Goal: Task Accomplishment & Management: Complete application form

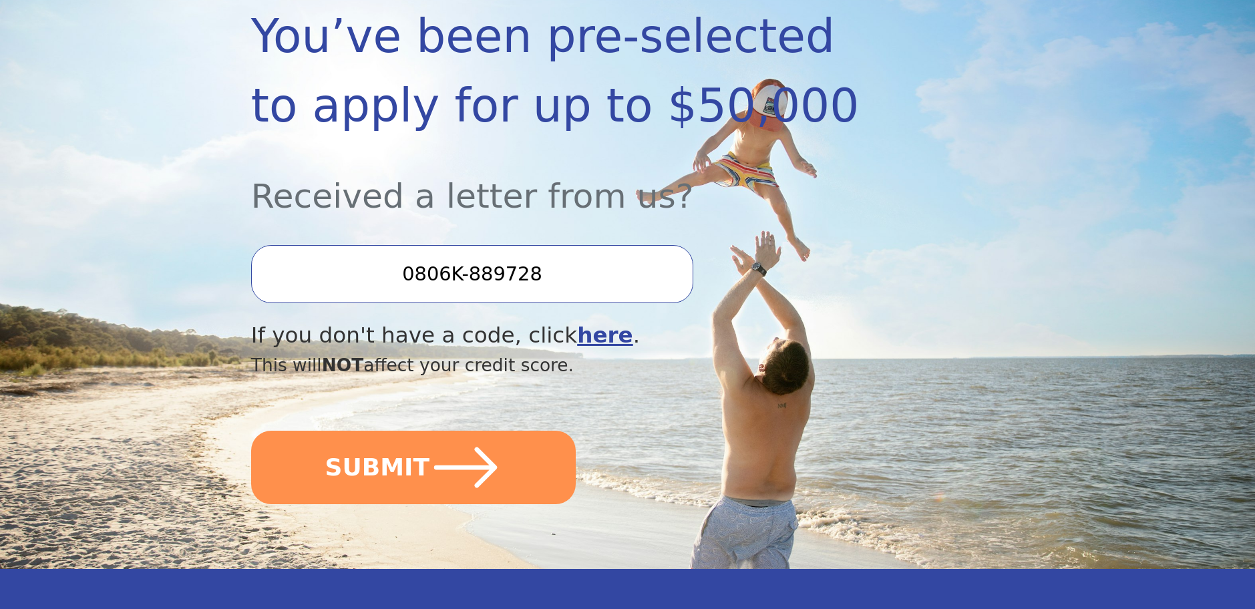
scroll to position [240, 0]
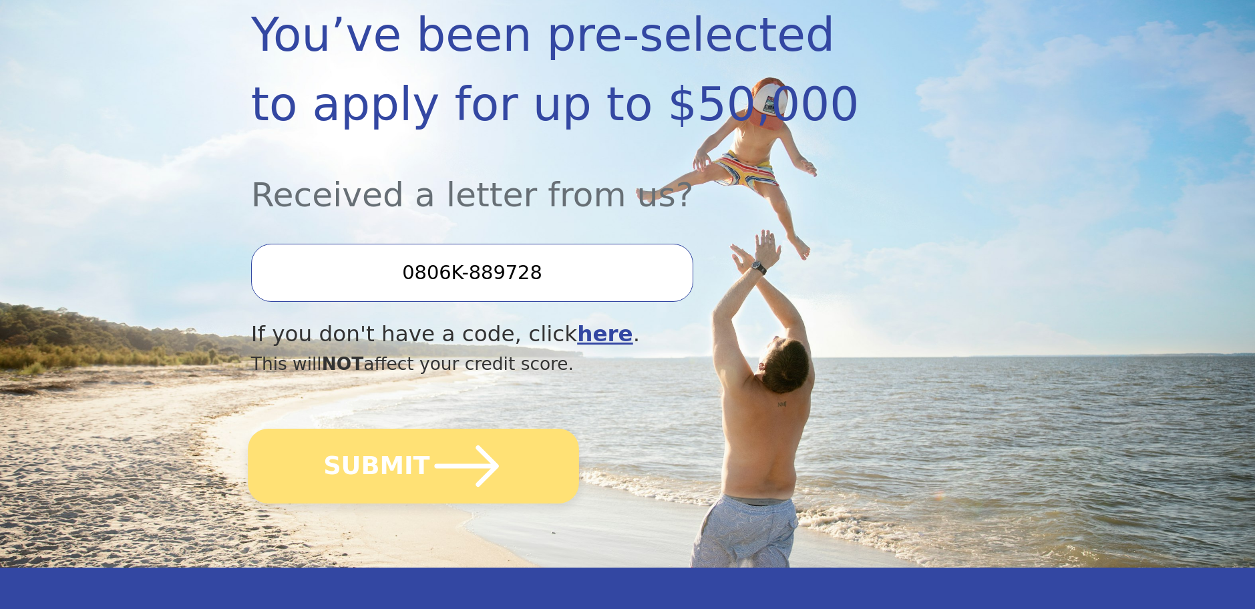
click at [399, 458] on button "SUBMIT" at bounding box center [413, 466] width 331 height 75
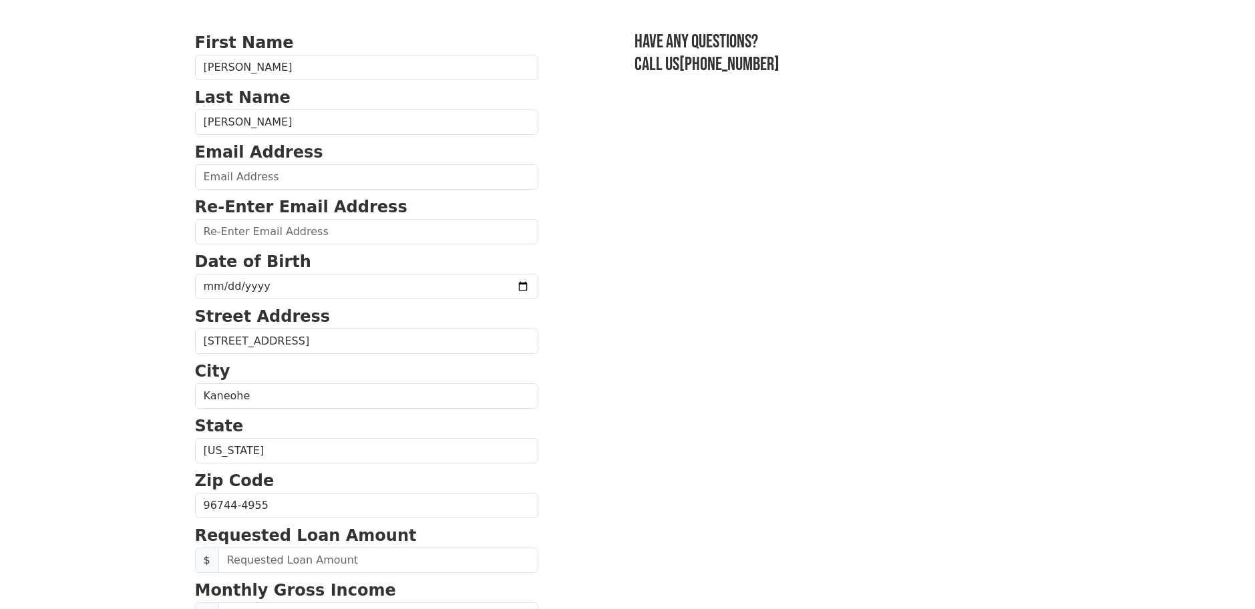
scroll to position [80, 0]
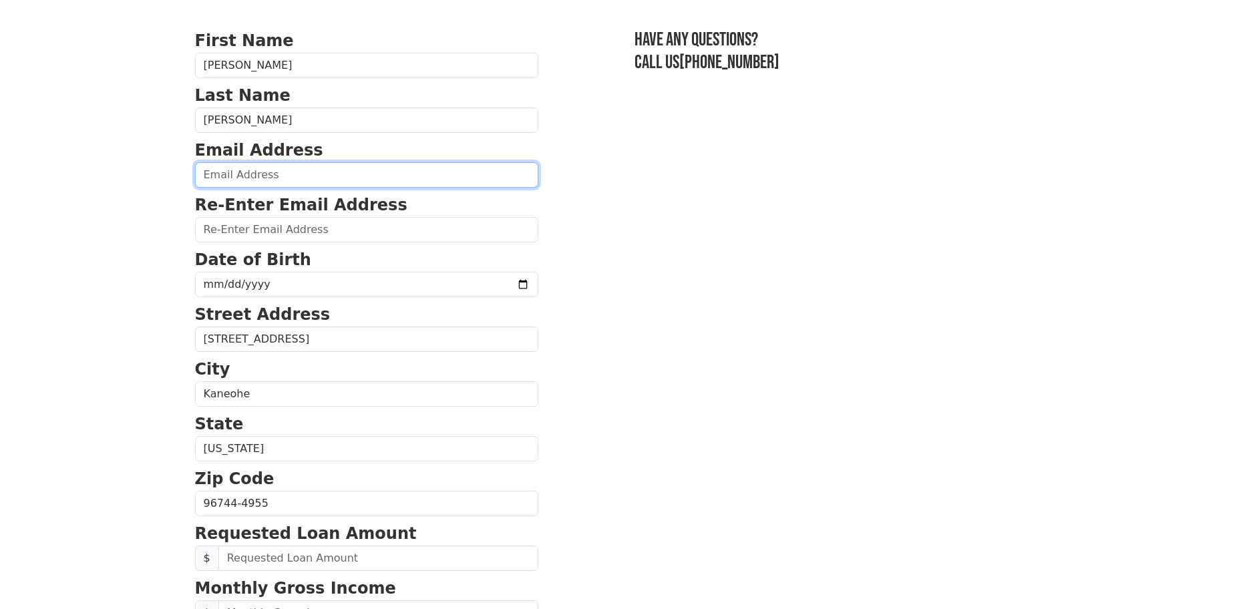
click at [325, 175] on input "email" at bounding box center [366, 174] width 343 height 25
type input "[EMAIL_ADDRESS][DOMAIN_NAME]"
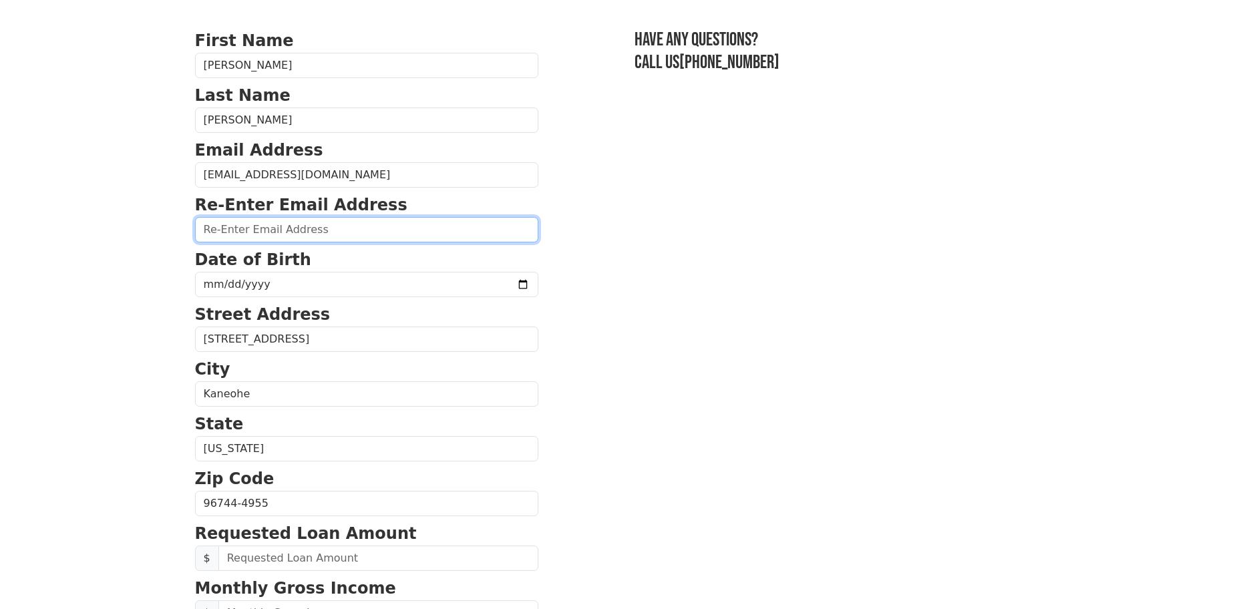
type input "q"
type input "[EMAIL_ADDRESS][DOMAIN_NAME]"
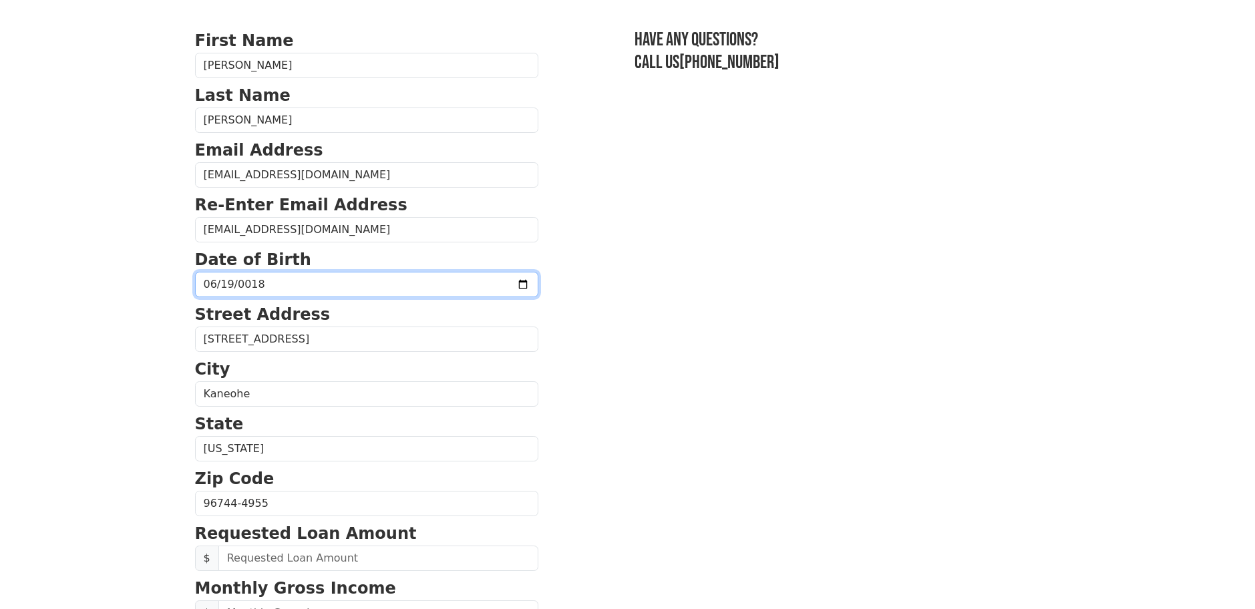
type input "0186-06-19"
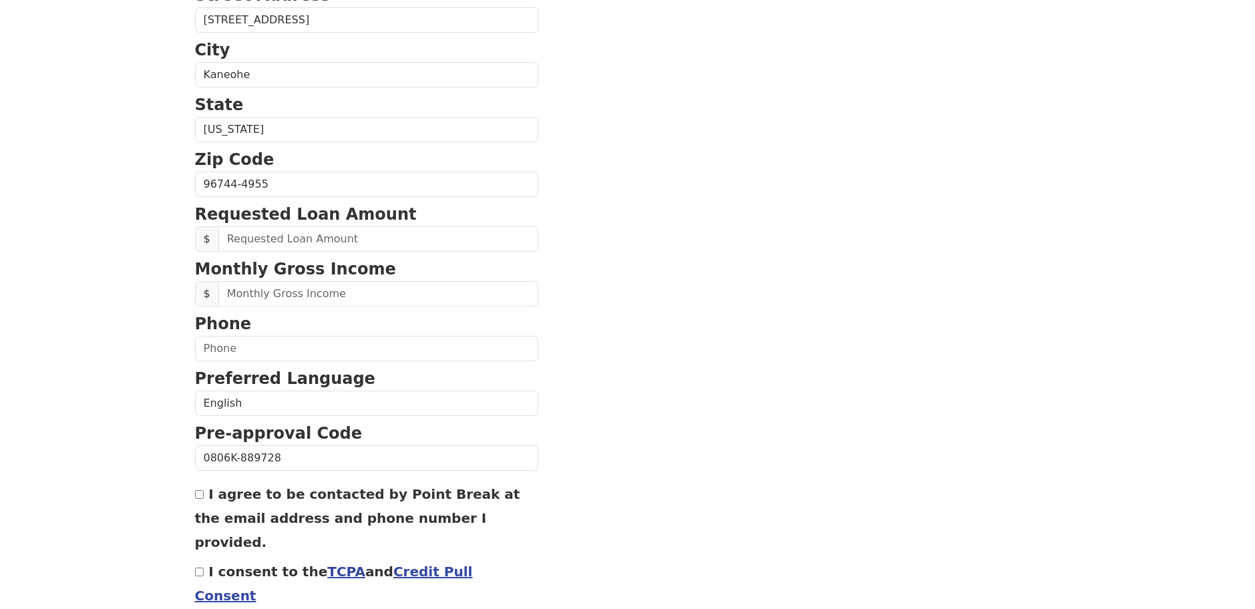
scroll to position [401, 0]
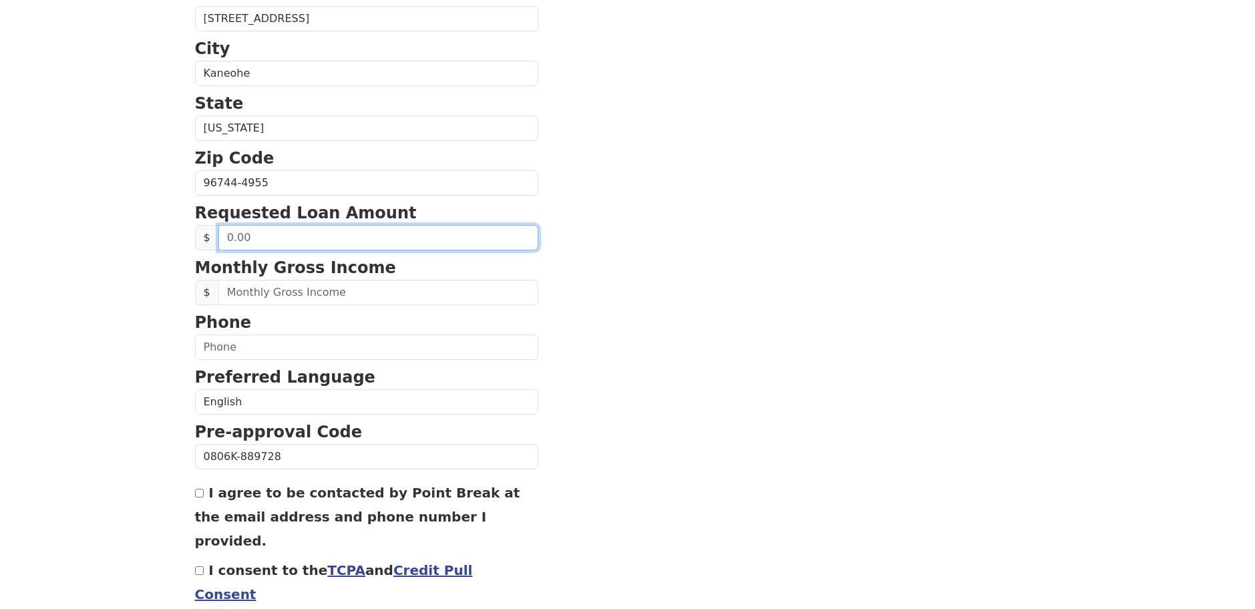
drag, startPoint x: 363, startPoint y: 233, endPoint x: 371, endPoint y: 238, distance: 9.1
click at [363, 233] on input "text" at bounding box center [378, 237] width 320 height 25
type input "50,000.00"
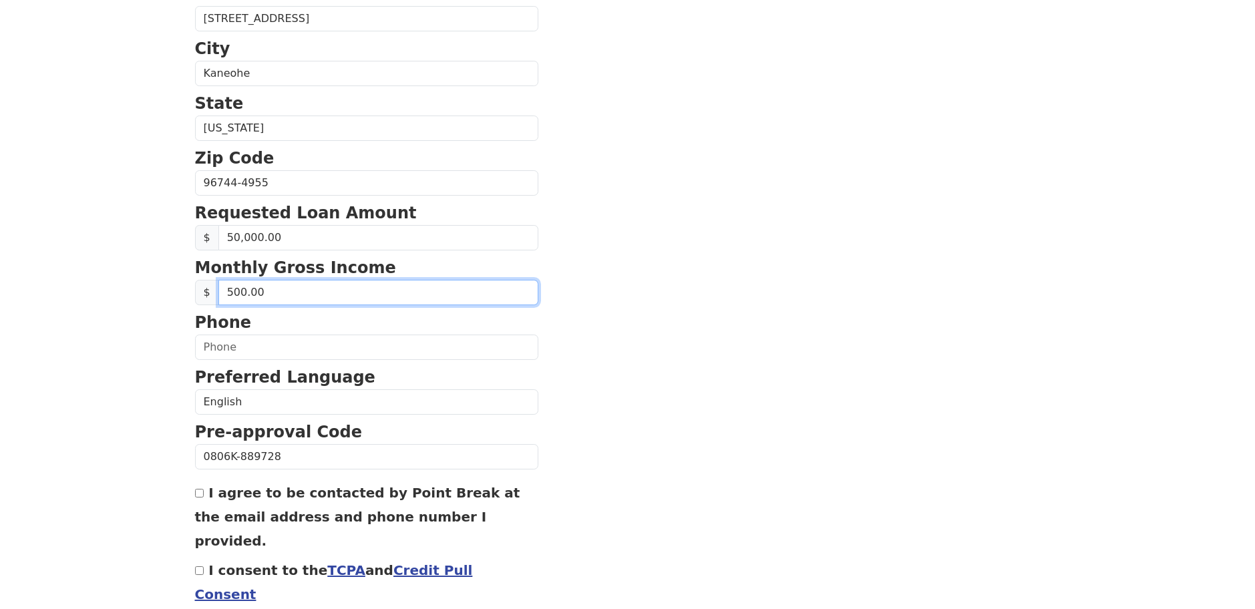
scroll to position [346, 0]
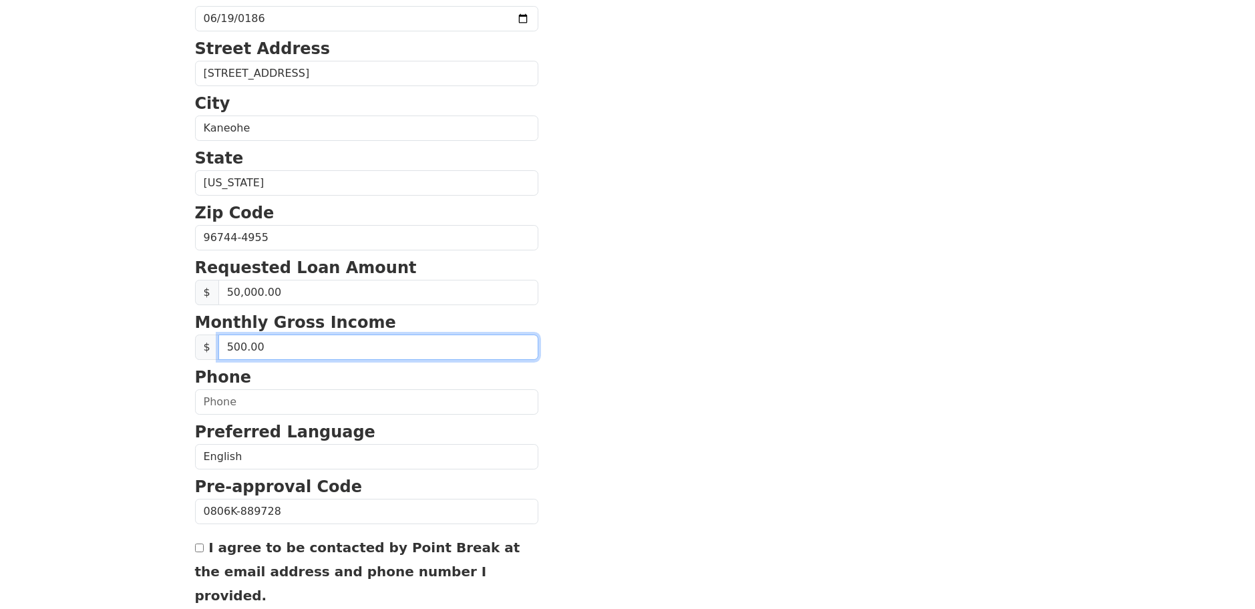
drag, startPoint x: 291, startPoint y: 345, endPoint x: 209, endPoint y: 351, distance: 81.7
click at [205, 353] on div "$ 500.00" at bounding box center [366, 347] width 343 height 25
type input "5,000.00"
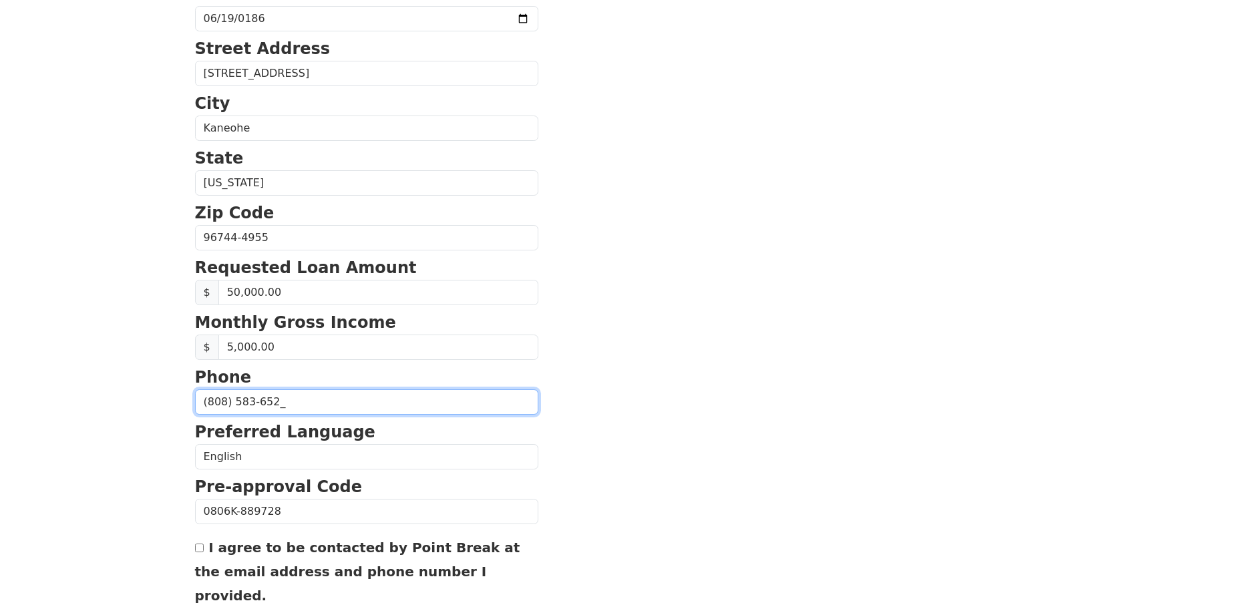
type input "[PHONE_NUMBER]"
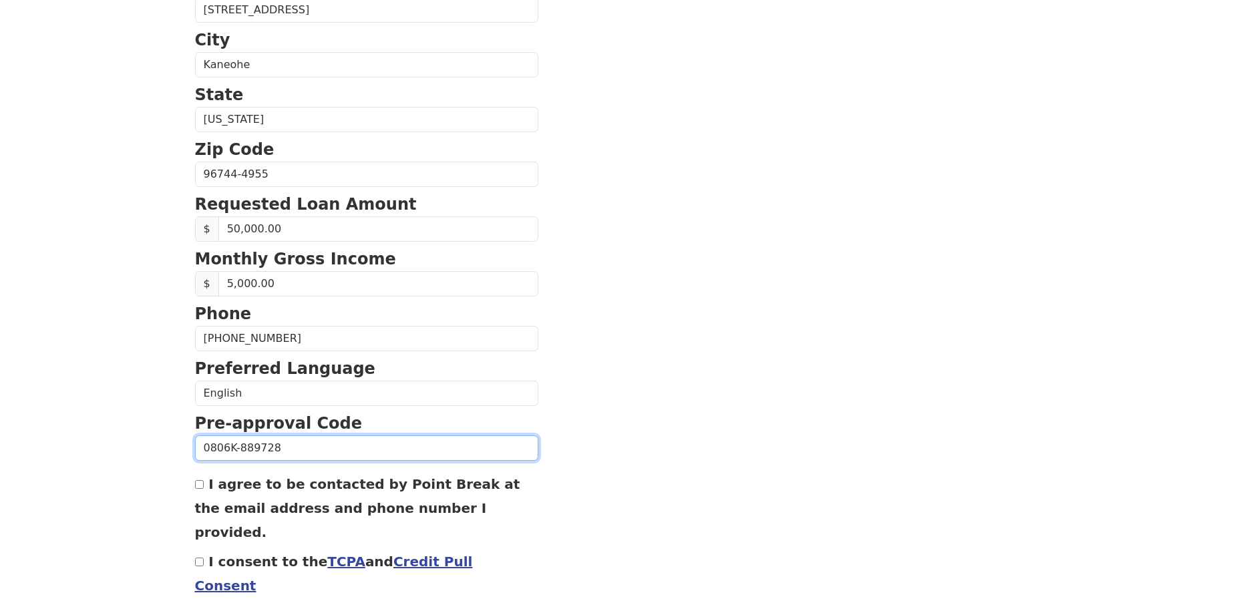
scroll to position [500, 0]
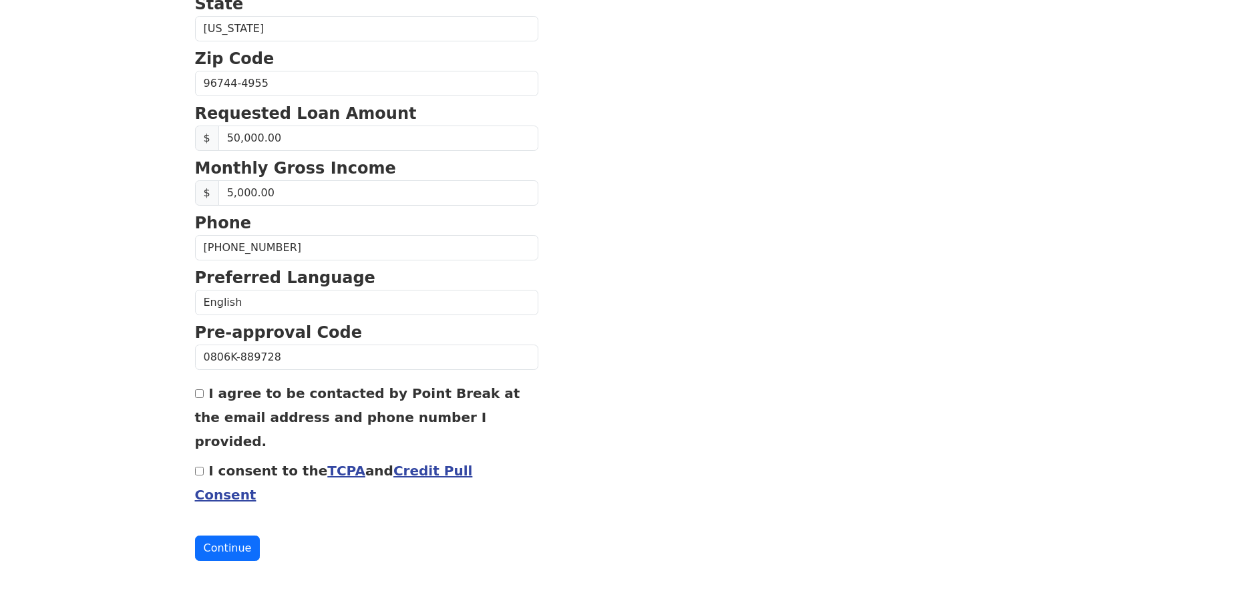
click at [196, 393] on input "I agree to be contacted by Point Break at the email address and phone number I …" at bounding box center [199, 393] width 9 height 9
checkbox input "true"
click at [200, 473] on input "I consent to the TCPA and Credit Pull Consent" at bounding box center [199, 471] width 9 height 9
checkbox input "true"
click at [194, 550] on div "First Name [PERSON_NAME] Last Name [PERSON_NAME] Email Address [EMAIL_ADDRESS][…" at bounding box center [628, 55] width 882 height 1110
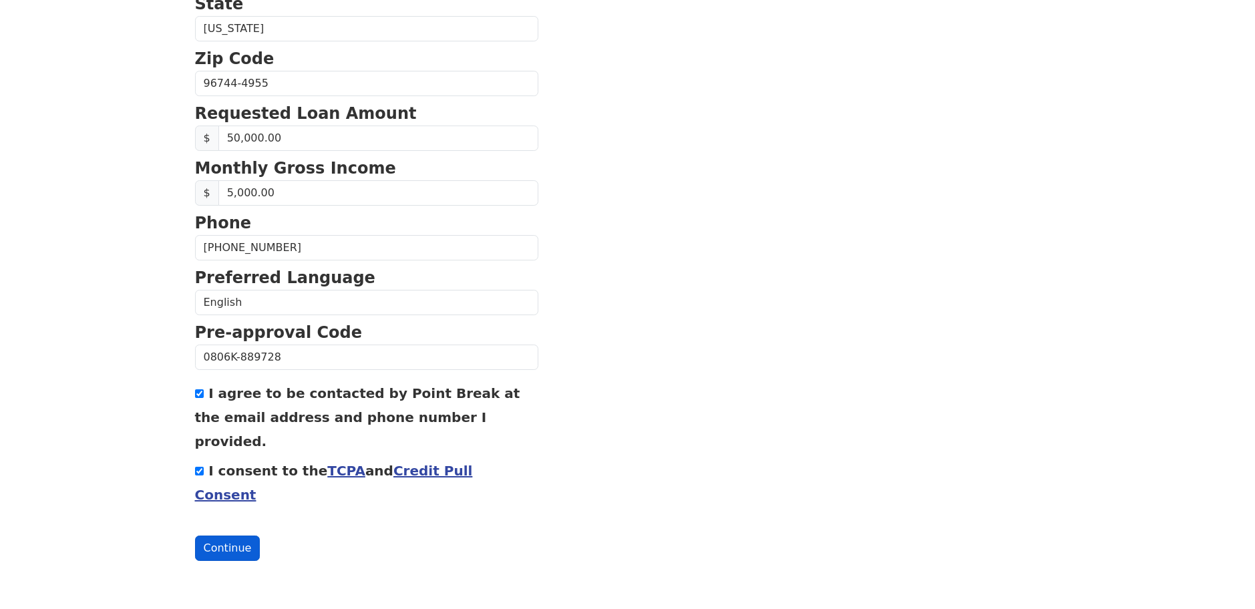
click at [221, 548] on button "Continue" at bounding box center [227, 548] width 65 height 25
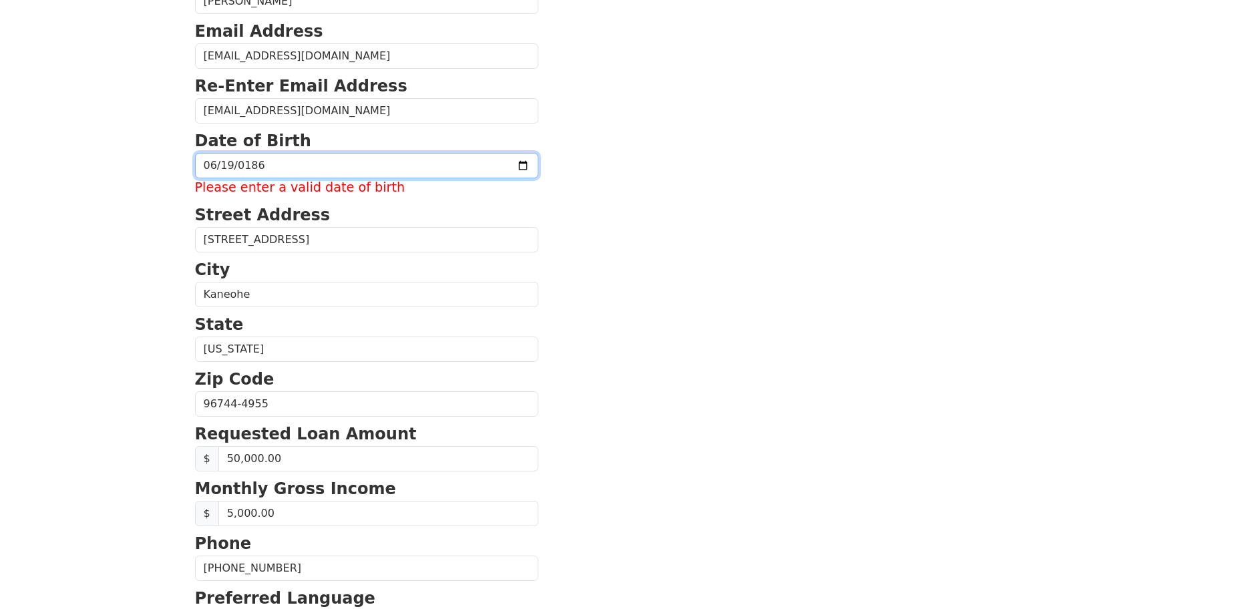
click at [317, 162] on input "0186-06-19" at bounding box center [366, 165] width 343 height 25
click at [297, 168] on input "0186-06-19" at bounding box center [366, 165] width 343 height 25
click at [516, 162] on input "0186-06-19" at bounding box center [366, 165] width 343 height 25
click at [273, 165] on input "0186-06-19" at bounding box center [366, 165] width 343 height 25
type input "[DATE]"
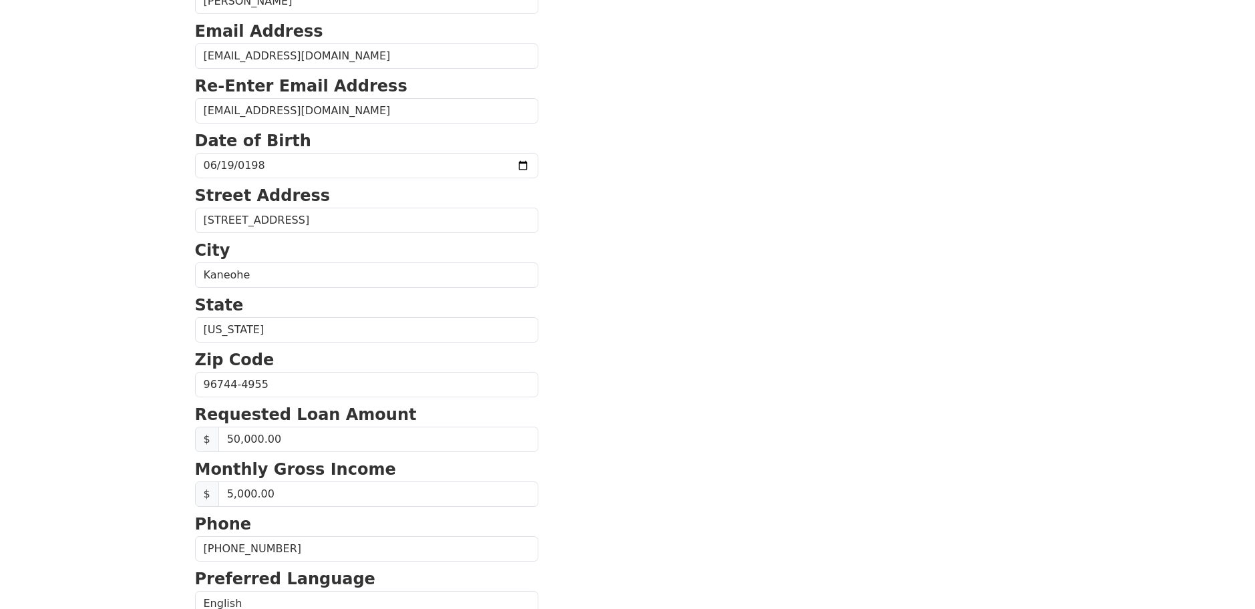
click at [775, 206] on section "First Name [PERSON_NAME] Last Name [PERSON_NAME] Email Address [EMAIL_ADDRESS][…" at bounding box center [628, 386] width 866 height 953
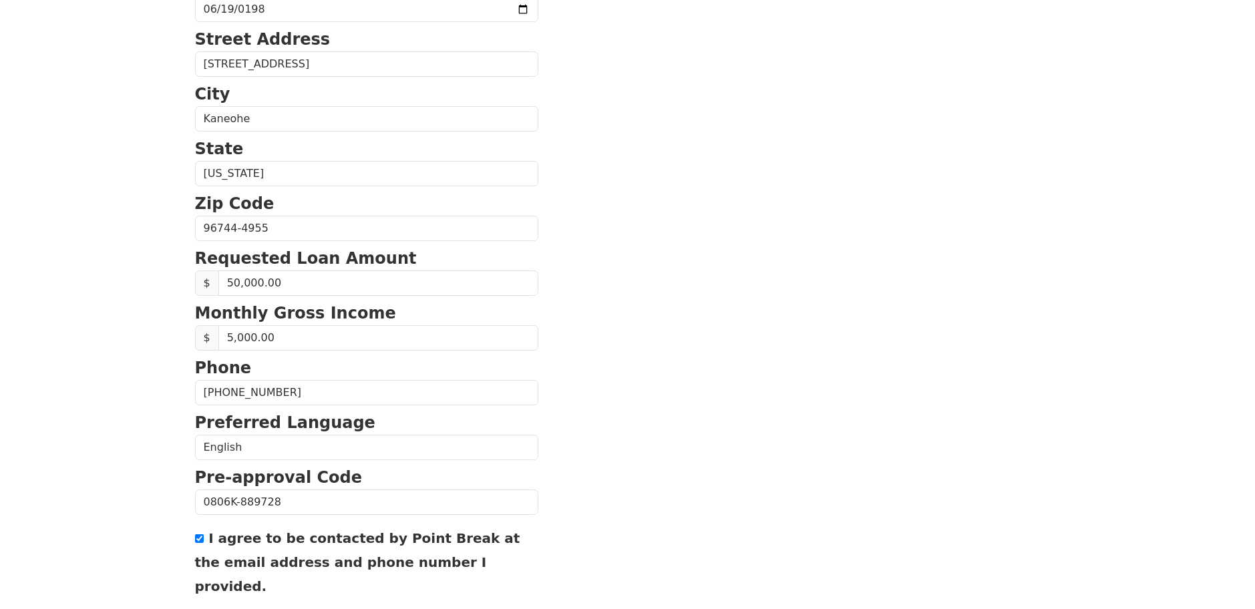
scroll to position [500, 0]
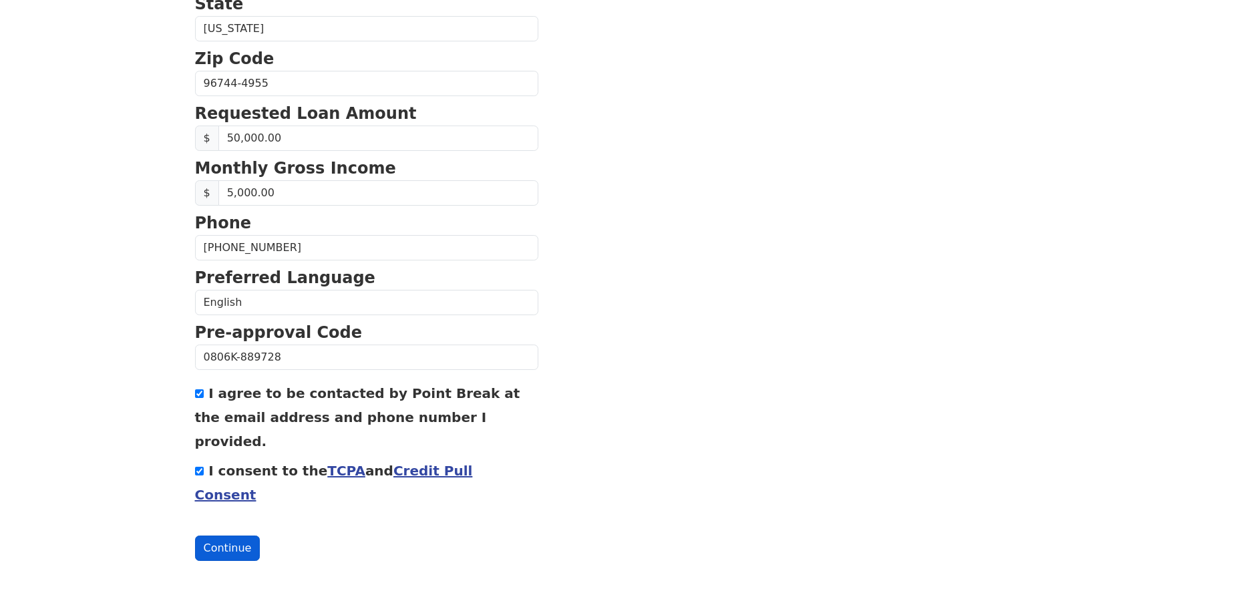
click at [233, 555] on button "Continue" at bounding box center [227, 548] width 65 height 25
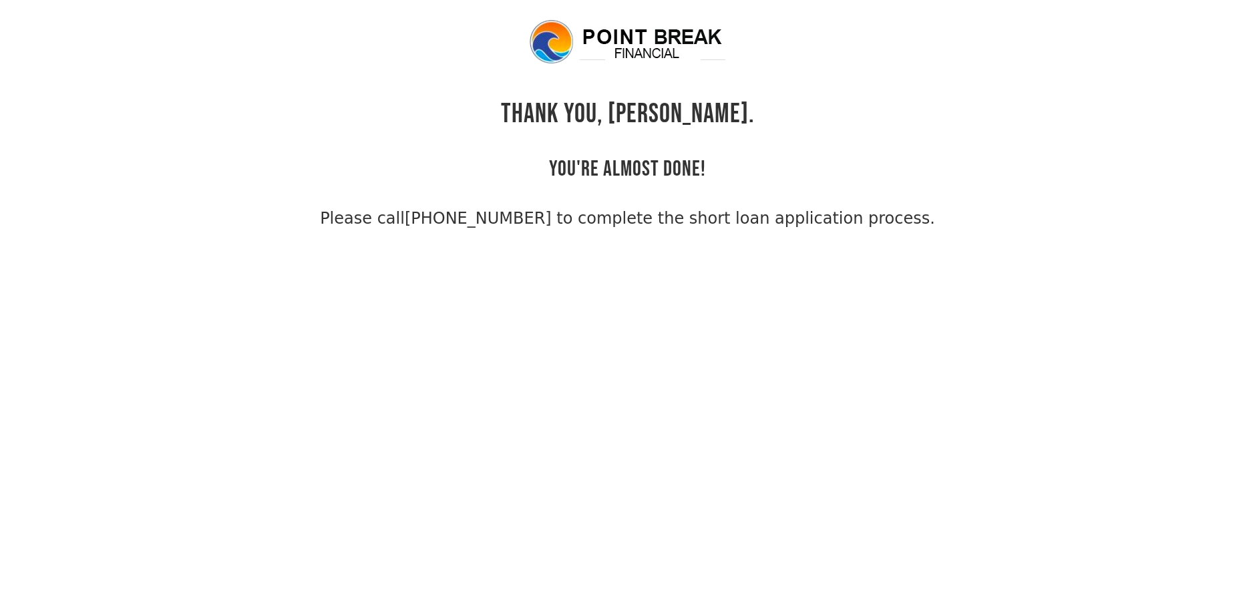
scroll to position [32, 0]
